Goal: Task Accomplishment & Management: Use online tool/utility

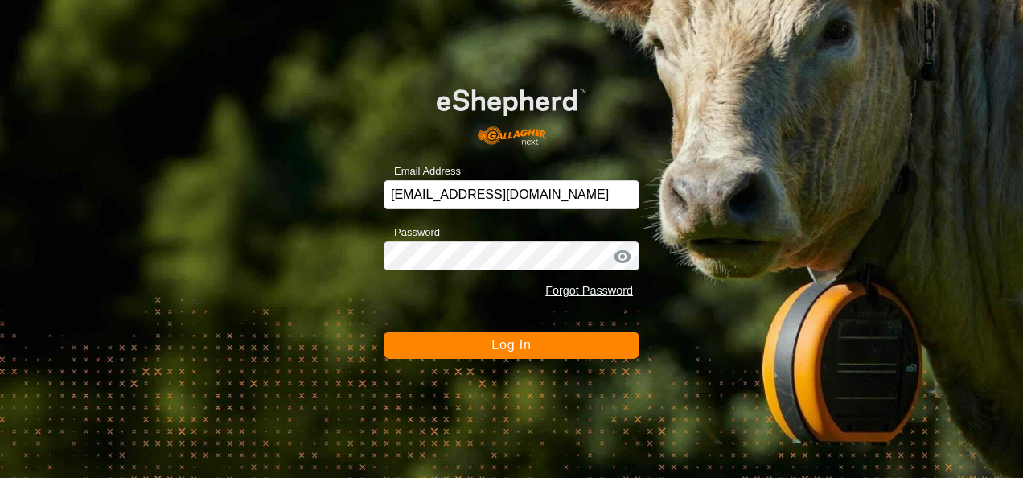
click at [516, 336] on button "Log In" at bounding box center [512, 344] width 256 height 27
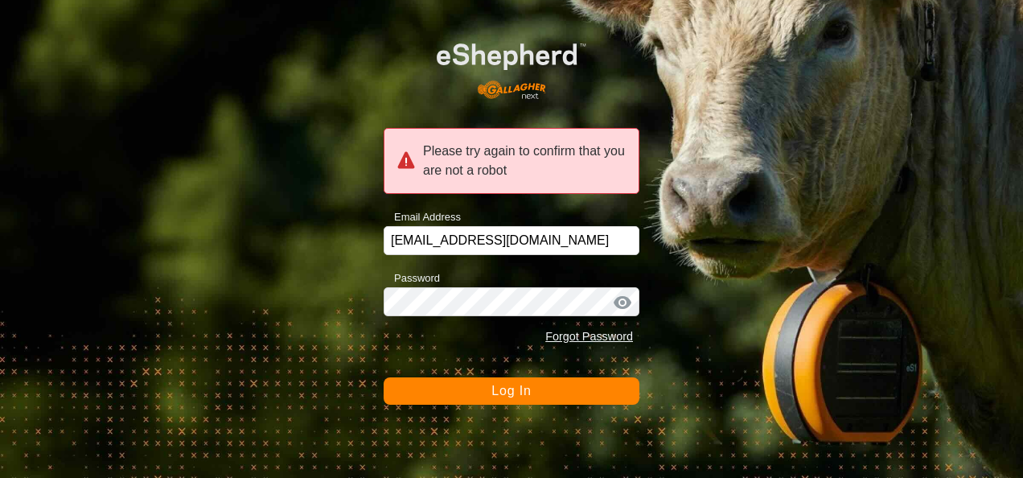
click at [563, 400] on button "Log In" at bounding box center [512, 390] width 256 height 27
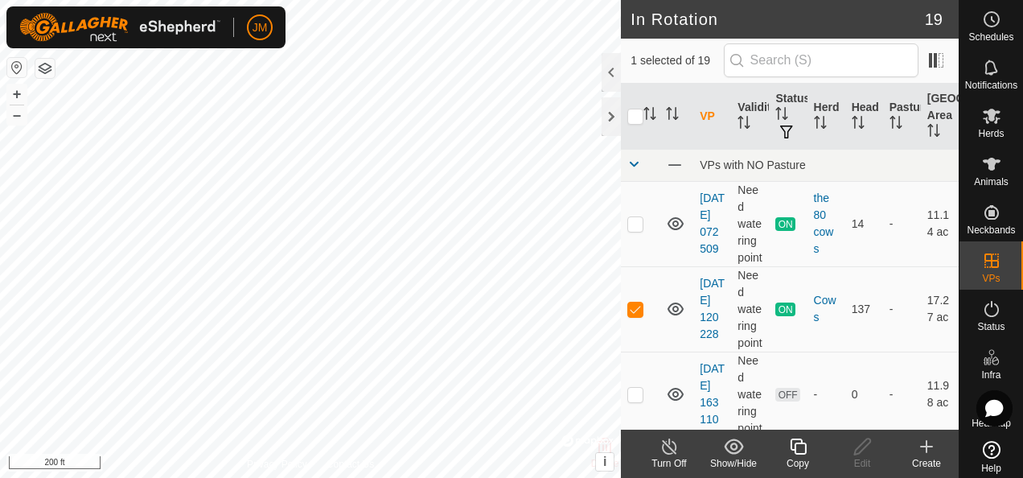
checkbox input "false"
checkbox input "true"
click at [862, 449] on icon at bounding box center [862, 446] width 16 height 16
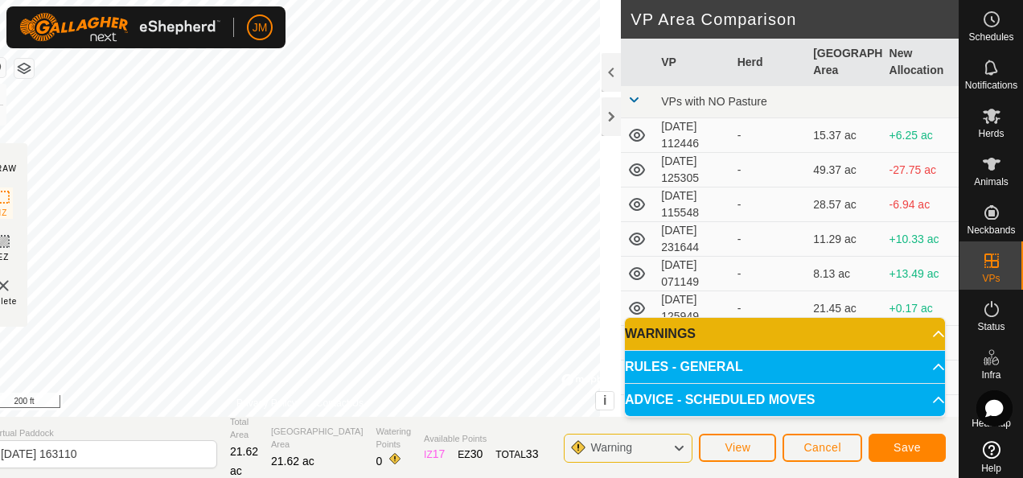
drag, startPoint x: 508, startPoint y: 182, endPoint x: 462, endPoint y: 430, distance: 252.9
click at [462, 430] on div "DRAW IZ EZ Delete Privacy Policy Contact Us Segment length must be longer than …" at bounding box center [469, 239] width 980 height 478
click at [904, 452] on span "Save" at bounding box center [907, 447] width 27 height 13
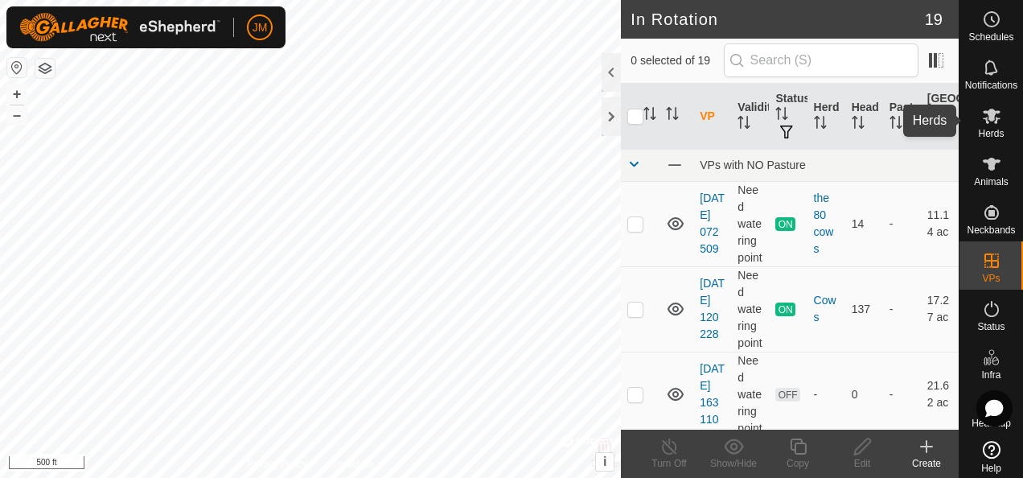
click at [994, 127] on es-mob-svg-icon at bounding box center [991, 116] width 29 height 26
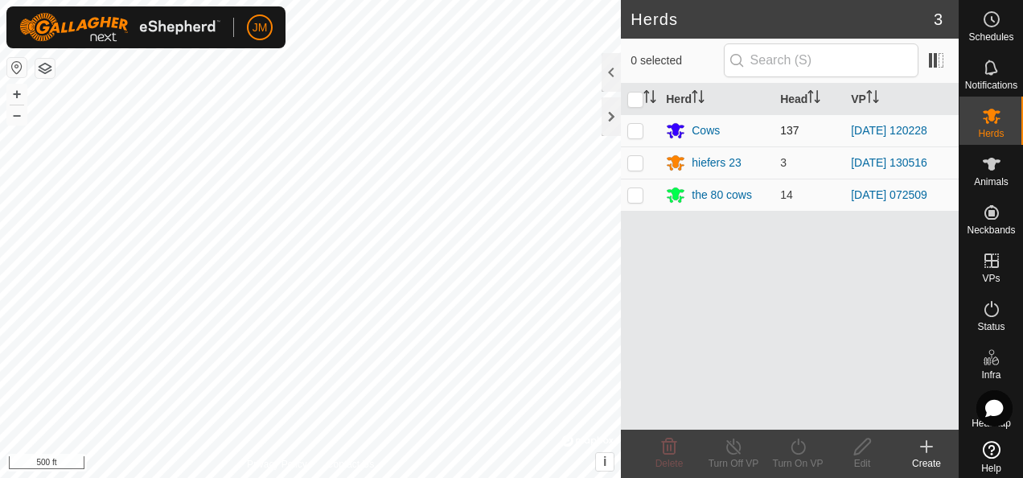
click at [630, 131] on p-checkbox at bounding box center [635, 130] width 16 height 13
checkbox input "true"
click at [801, 446] on icon at bounding box center [798, 446] width 20 height 19
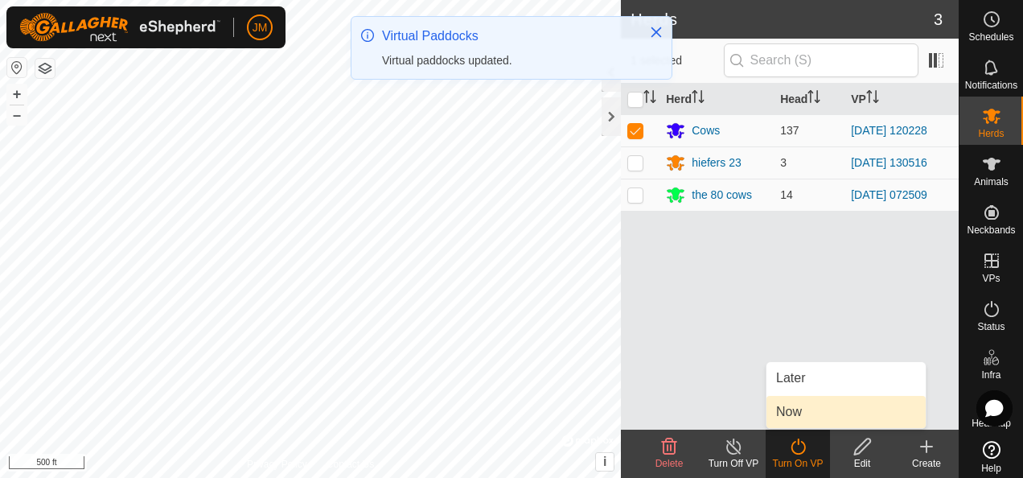
click at [805, 402] on link "Now" at bounding box center [846, 412] width 159 height 32
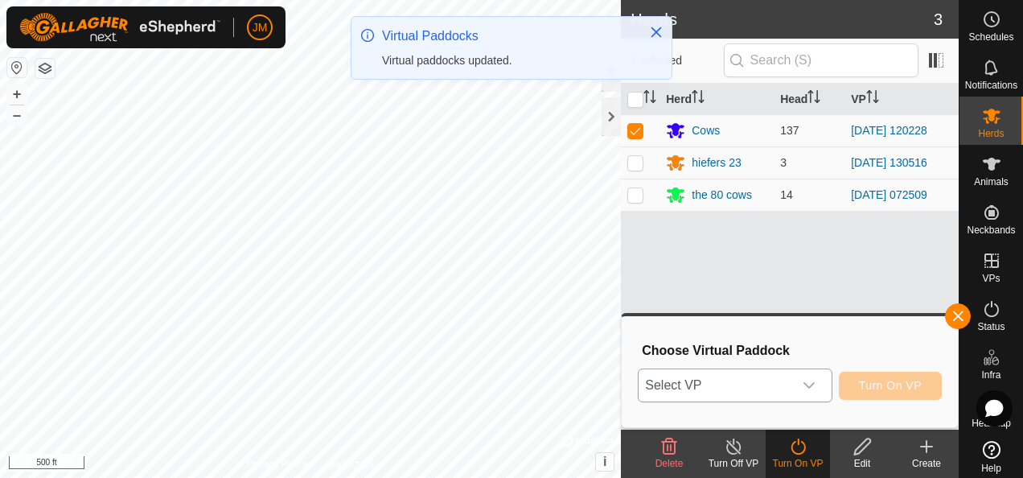
click at [825, 381] on div "dropdown trigger" at bounding box center [809, 385] width 32 height 32
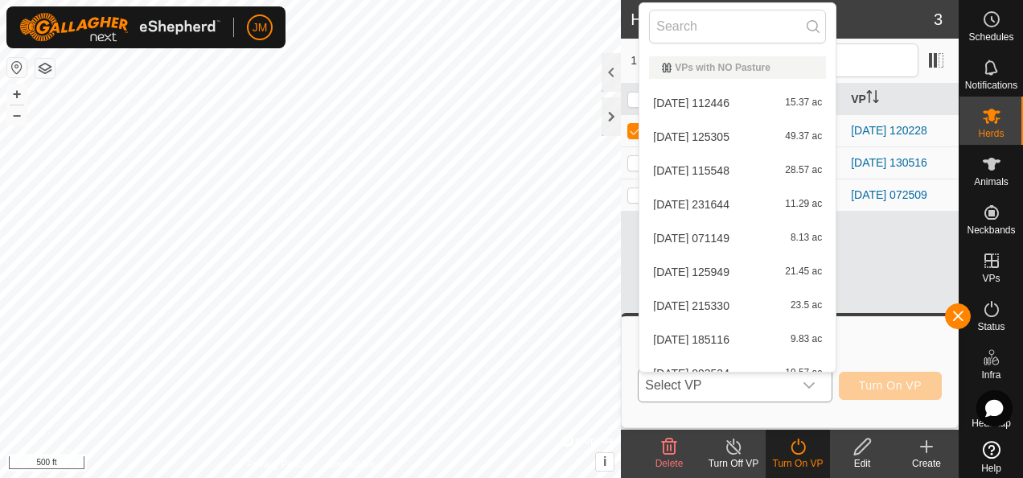
scroll to position [356, 0]
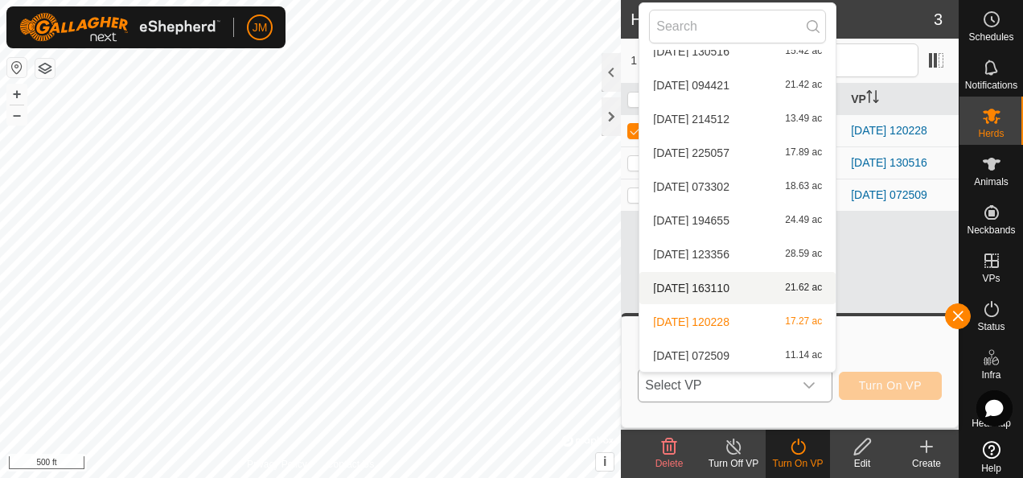
click at [702, 288] on li "[DATE] 163110 21.62 ac" at bounding box center [738, 288] width 196 height 32
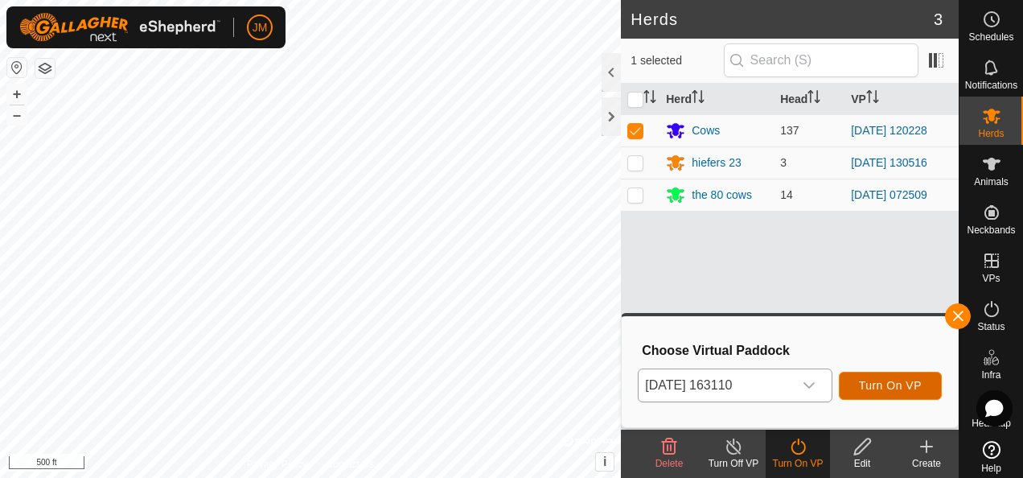
click at [903, 384] on span "Turn On VP" at bounding box center [890, 385] width 63 height 13
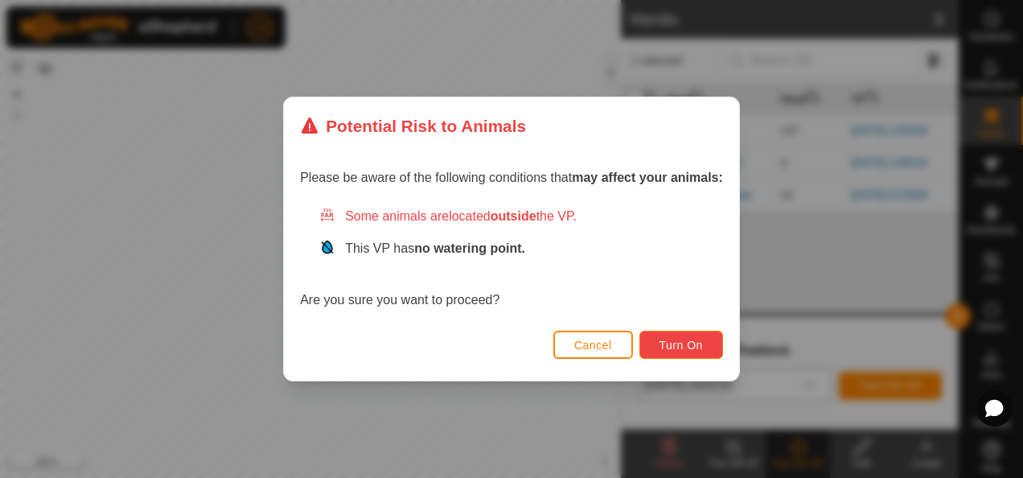
click at [699, 348] on span "Turn On" at bounding box center [681, 345] width 43 height 13
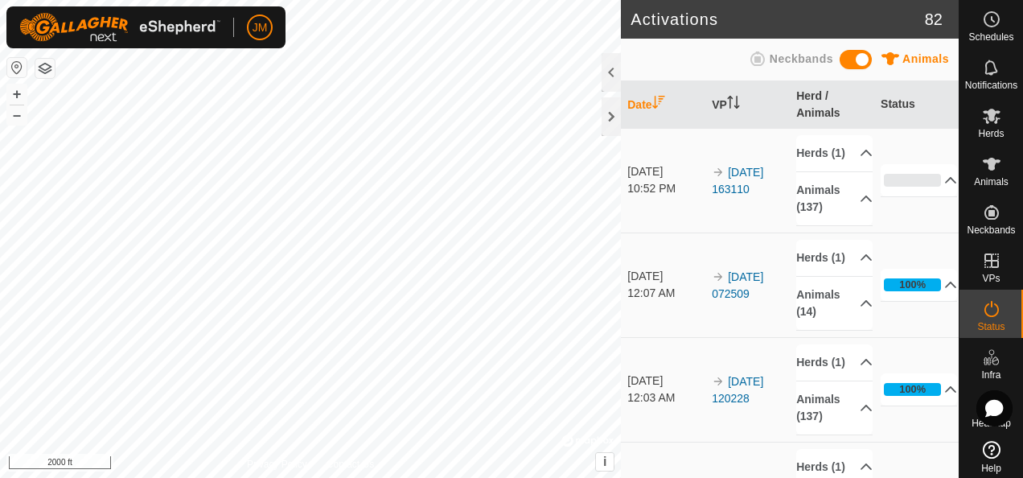
click at [496, 477] on html "JM Schedules Notifications Herds Animals Neckbands VPs Status Infra Heatmap Hel…" at bounding box center [511, 239] width 1023 height 478
